Goal: Navigation & Orientation: Find specific page/section

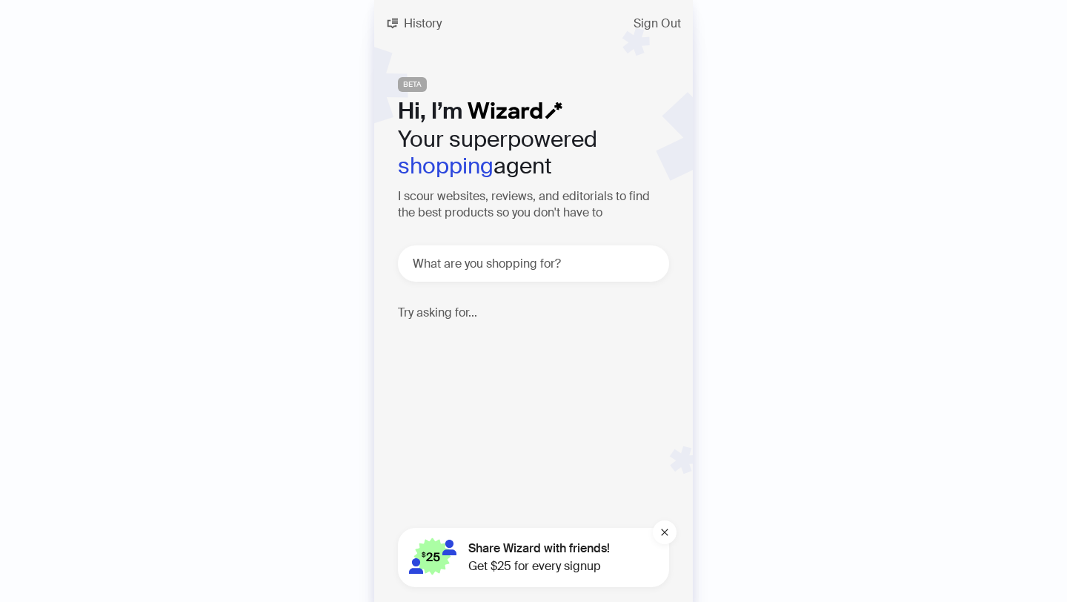
scroll to position [0, 1412]
click at [400, 19] on button "History" at bounding box center [413, 24] width 79 height 24
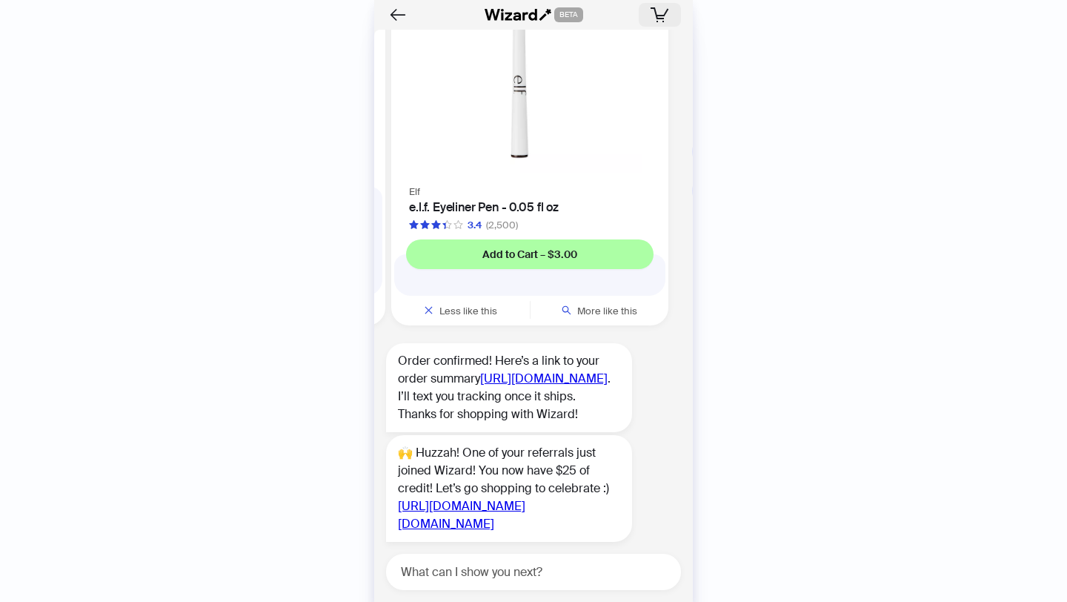
click at [657, 15] on icon "button" at bounding box center [660, 15] width 9 height 1
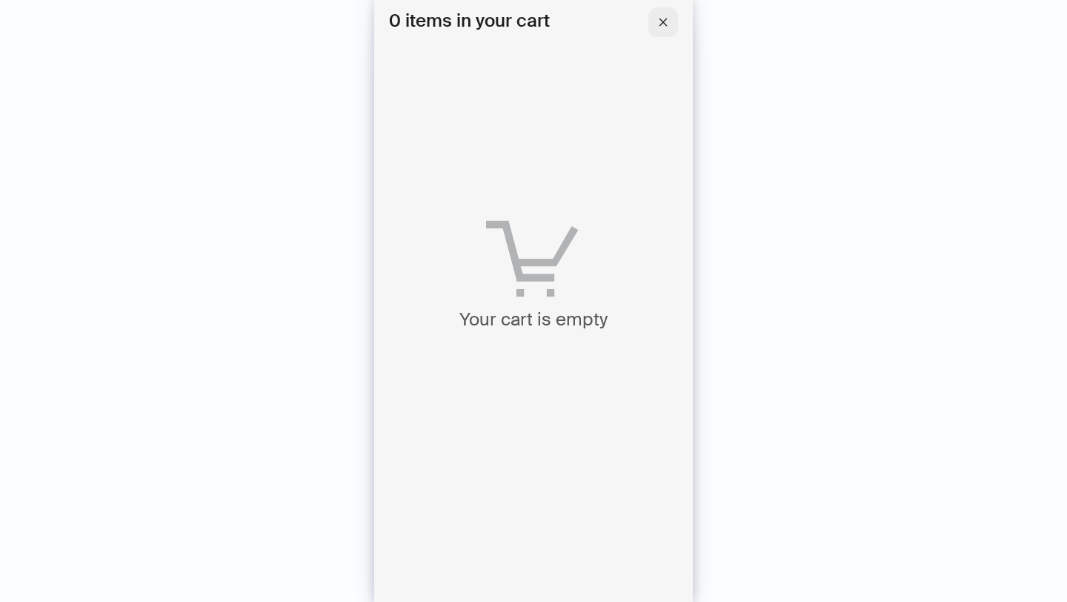
click at [663, 21] on icon "close" at bounding box center [664, 22] width 8 height 8
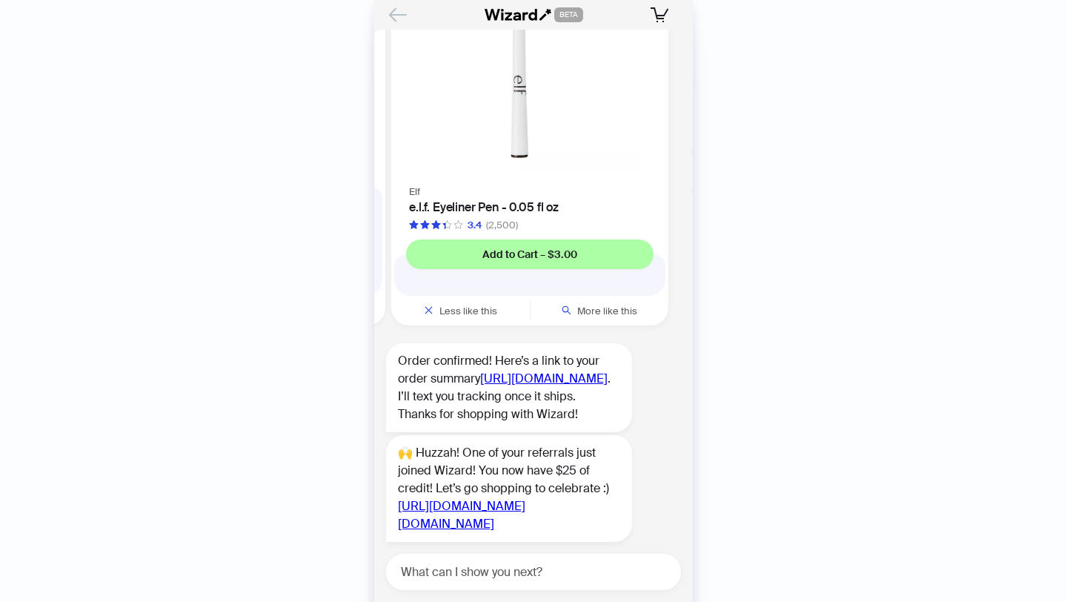
click at [403, 16] on icon "Back" at bounding box center [397, 14] width 25 height 25
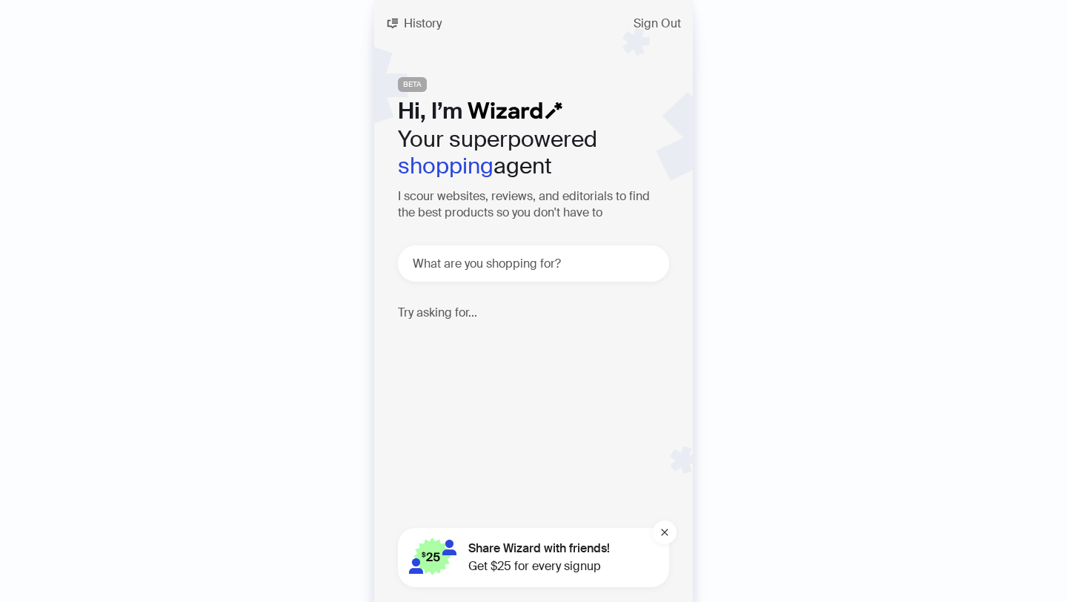
click at [537, 566] on span "Get $25 for every signup" at bounding box center [539, 566] width 142 height 18
